Goal: Information Seeking & Learning: Learn about a topic

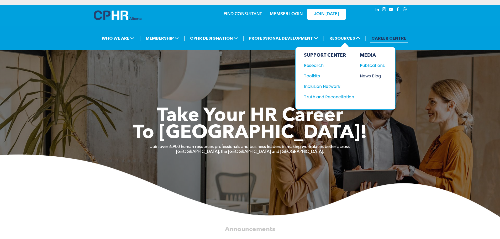
click at [367, 73] on div "News Blog" at bounding box center [371, 76] width 23 height 7
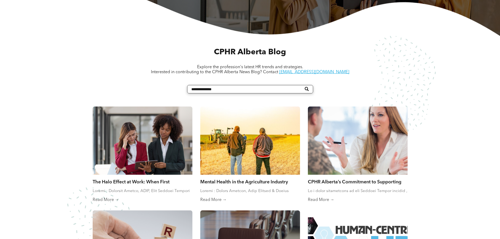
scroll to position [184, 0]
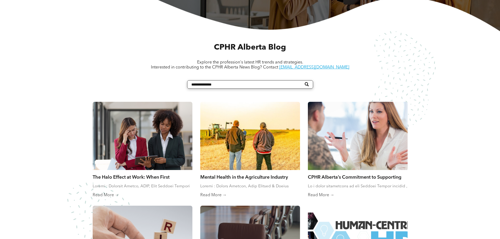
click at [274, 128] on div at bounding box center [250, 136] width 106 height 72
